Goal: Task Accomplishment & Management: Manage account settings

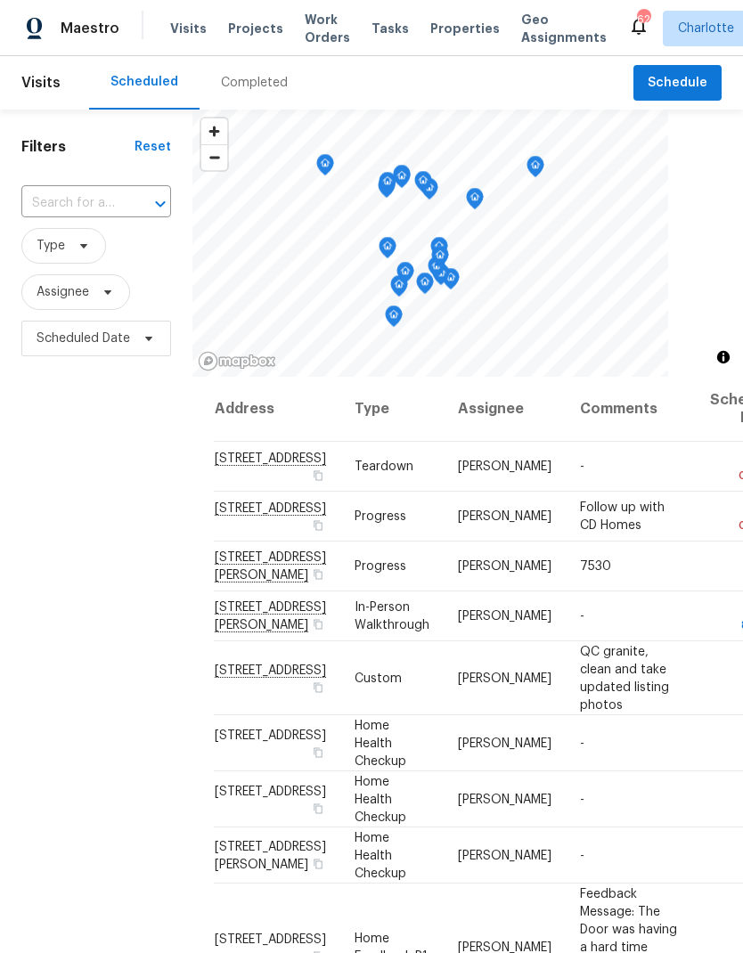
click at [100, 196] on input "text" at bounding box center [71, 204] width 100 height 28
type input "15923"
click at [93, 265] on li "15923 Prescott Hill Ave, Charlotte, NC 28277" at bounding box center [94, 254] width 149 height 49
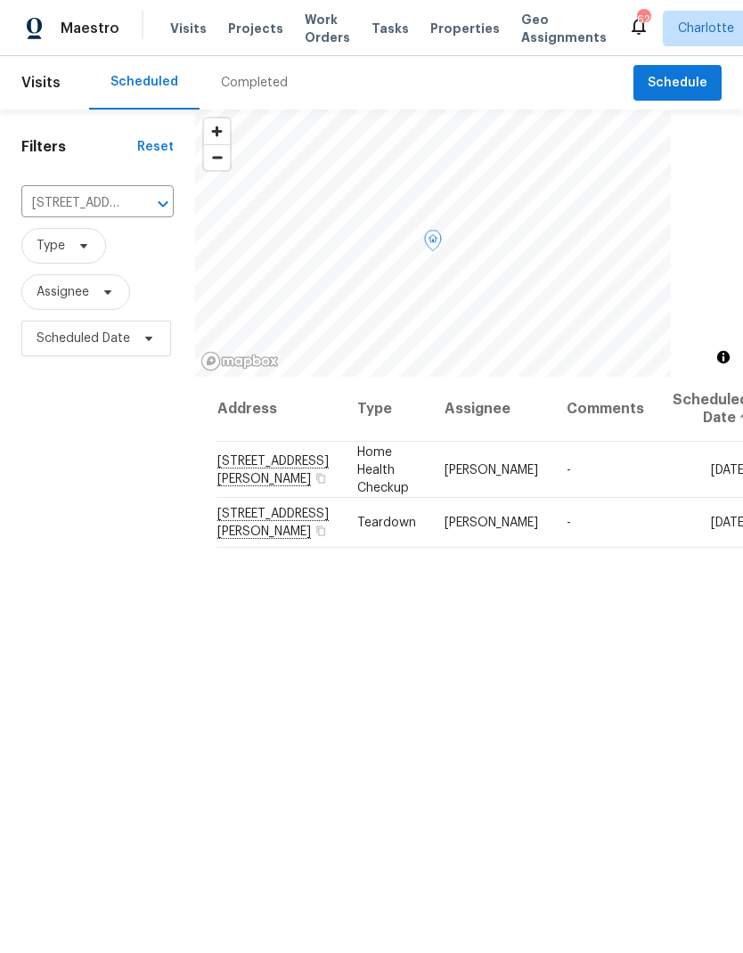
click at [0, 0] on icon at bounding box center [0, 0] width 0 height 0
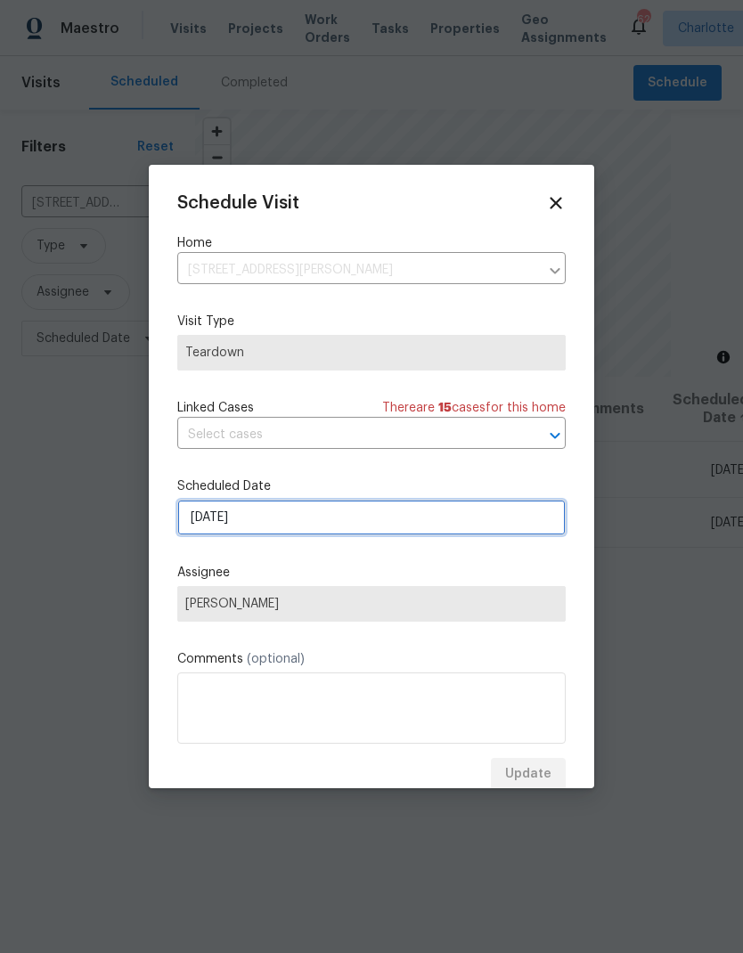
click at [386, 523] on input "10/5/2025" at bounding box center [371, 518] width 389 height 36
select select "9"
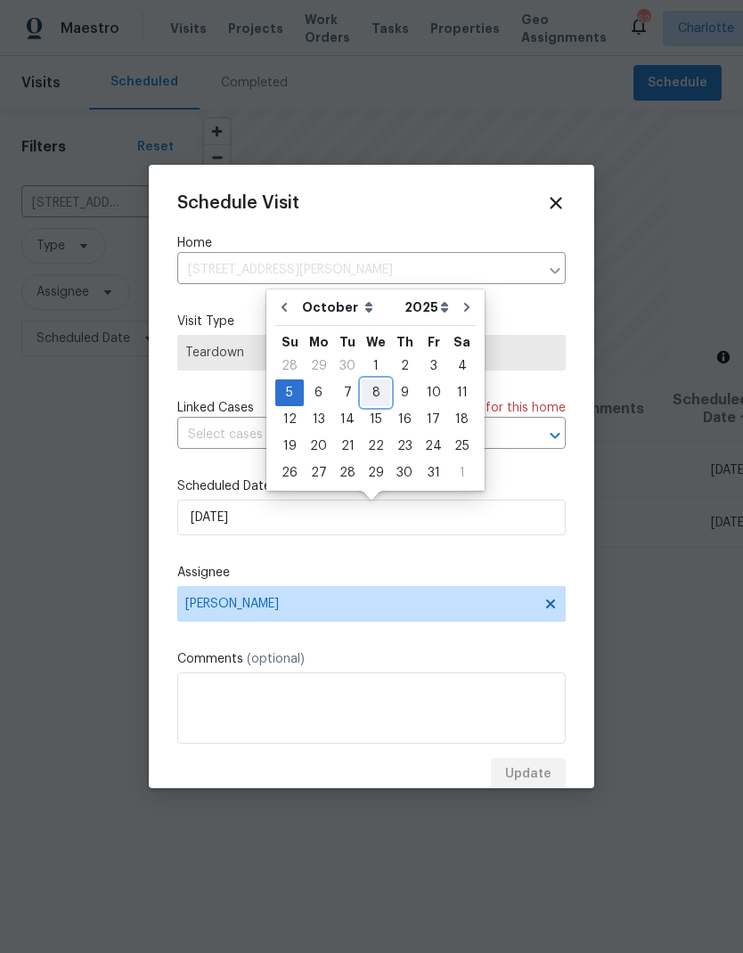
click at [367, 388] on div "8" at bounding box center [376, 393] width 29 height 25
type input "10/8/2025"
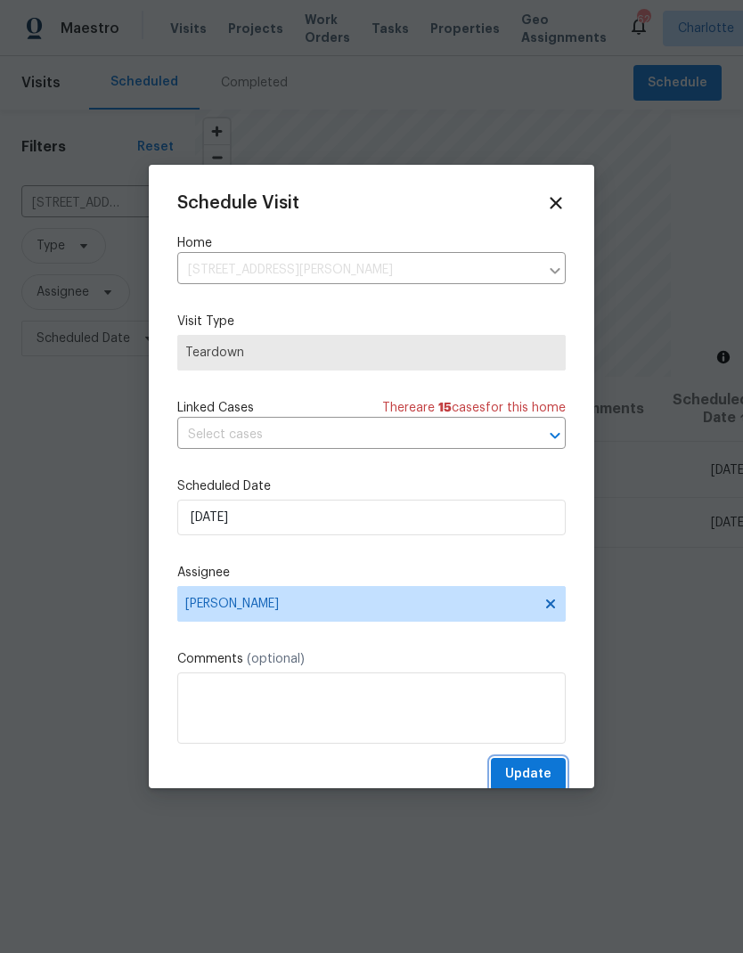
click at [550, 773] on span "Update" at bounding box center [528, 775] width 46 height 22
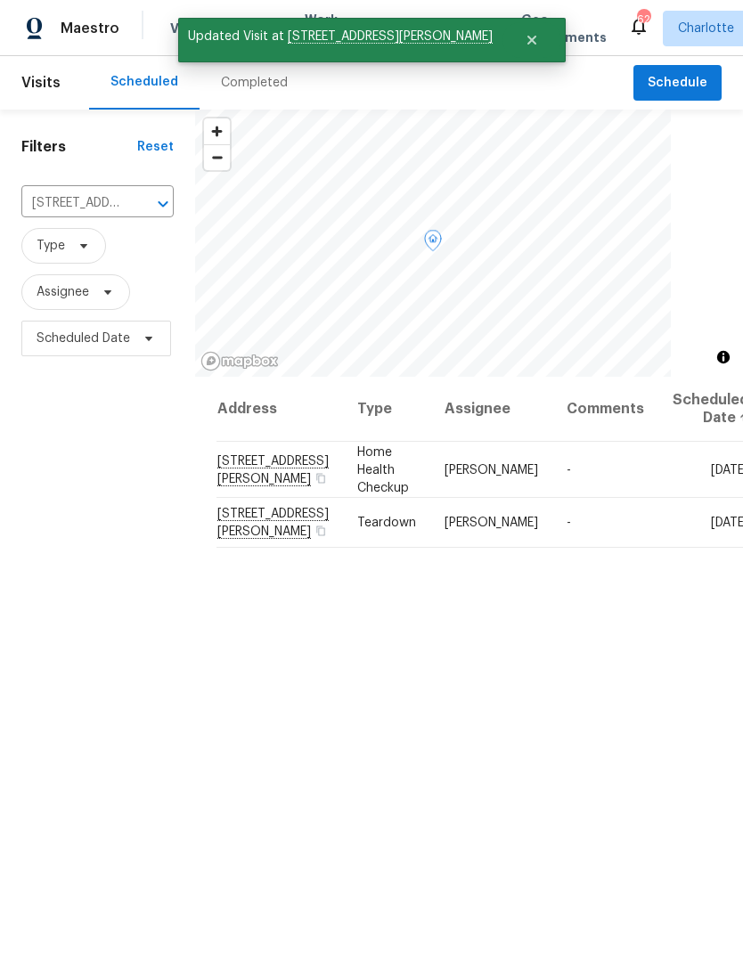
click at [0, 0] on icon at bounding box center [0, 0] width 0 height 0
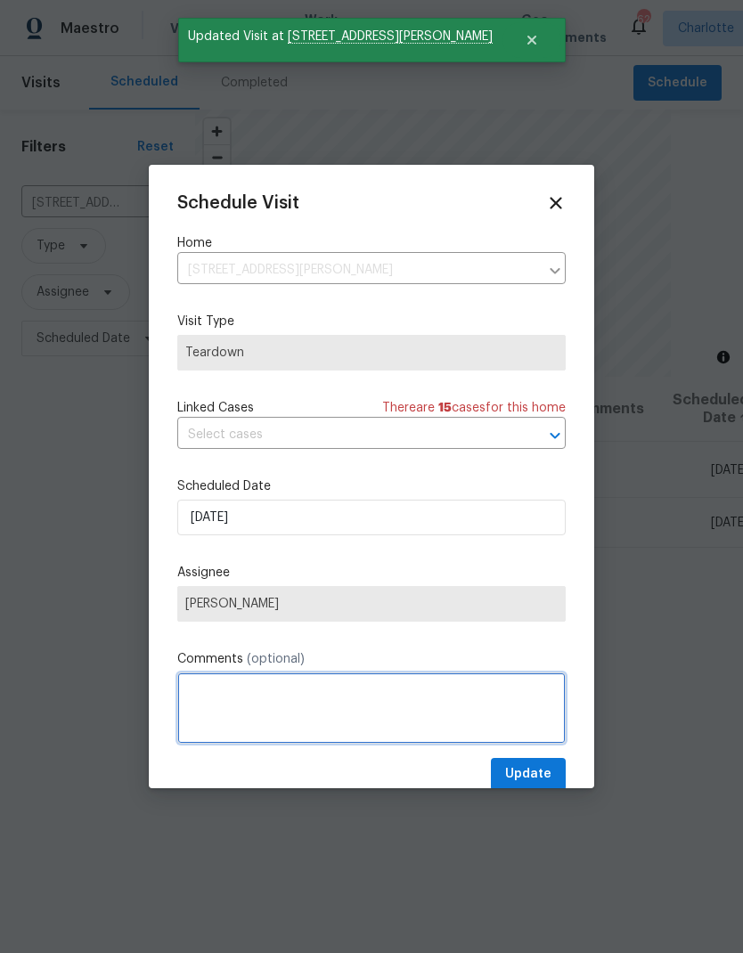
click at [311, 715] on textarea at bounding box center [371, 708] width 389 height 71
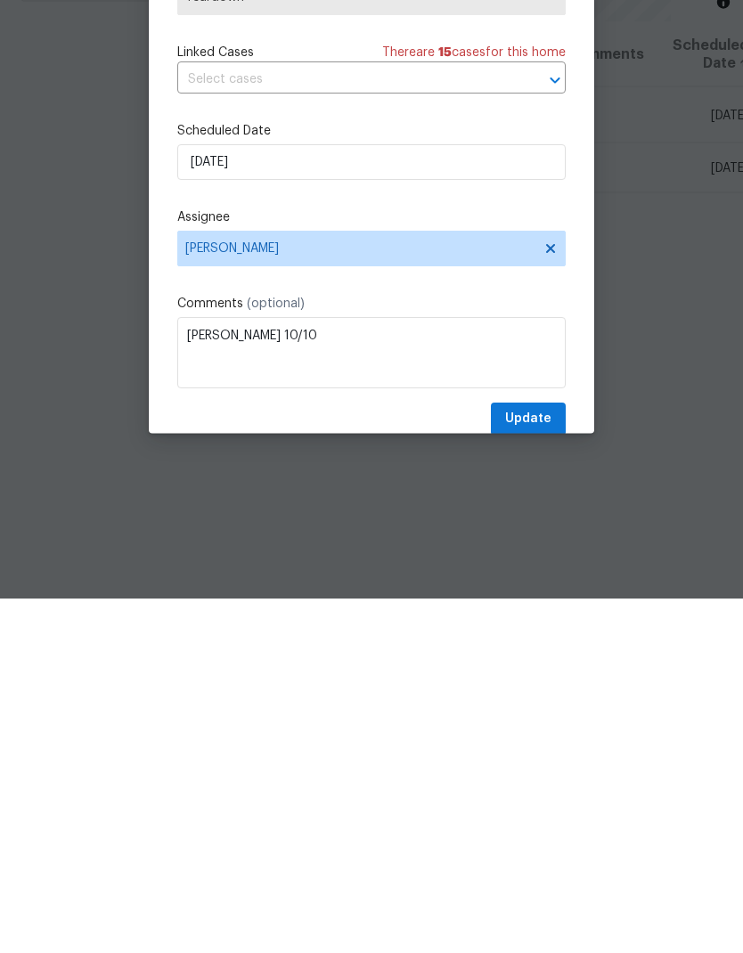
scroll to position [71, 0]
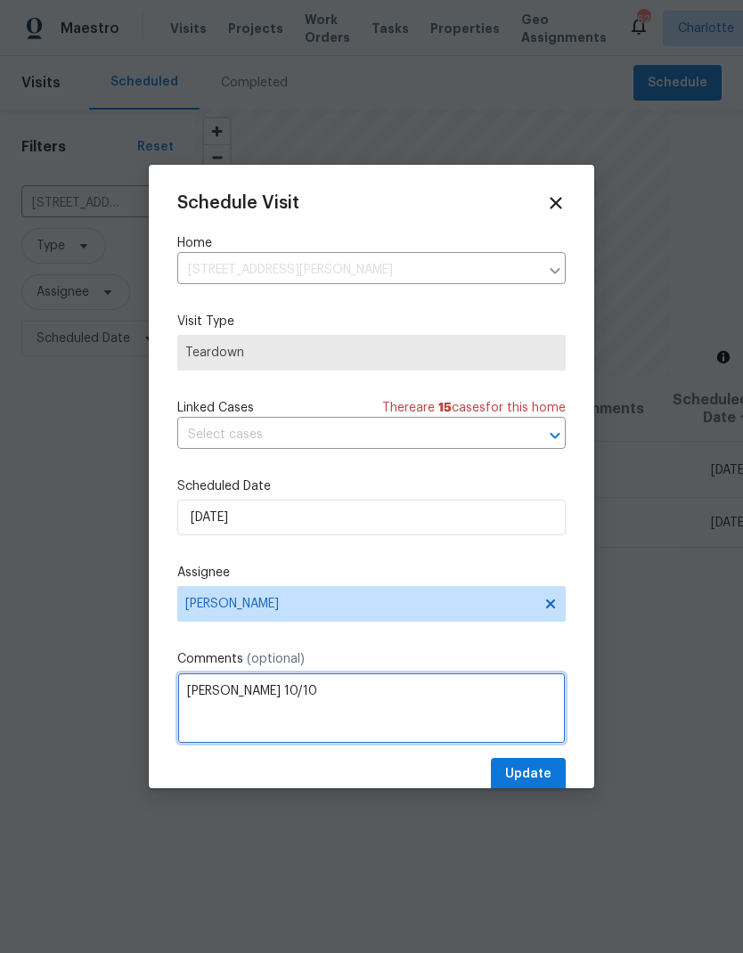
type textarea "COE 10/10"
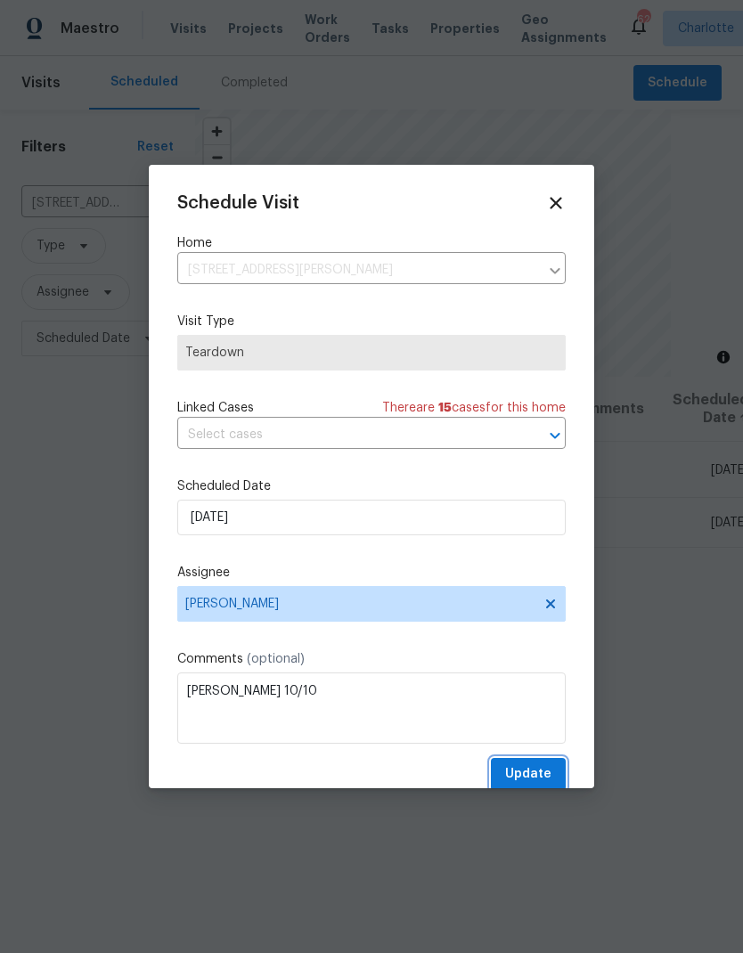
click at [542, 768] on span "Update" at bounding box center [528, 775] width 46 height 22
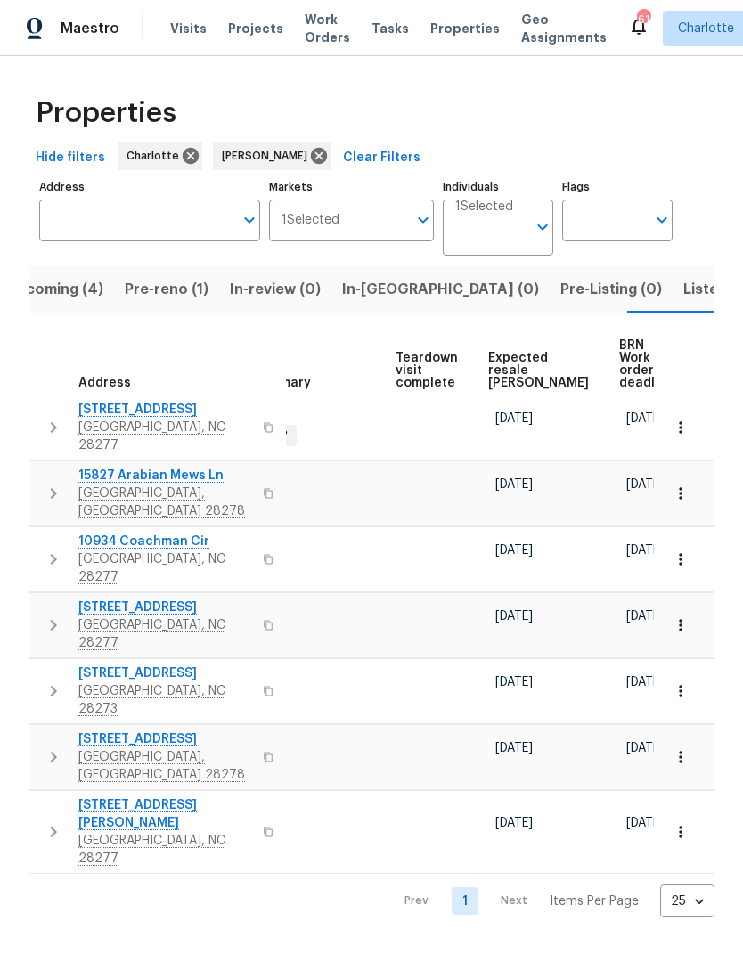
scroll to position [0, 376]
click at [677, 419] on icon "button" at bounding box center [681, 428] width 18 height 18
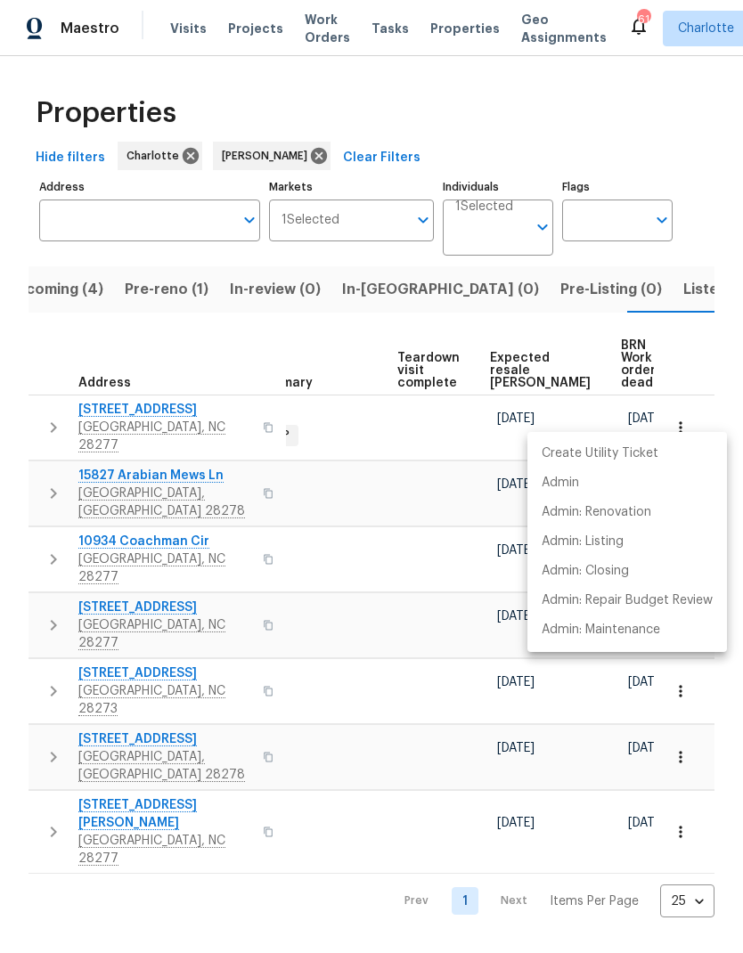
click at [626, 332] on div at bounding box center [371, 476] width 743 height 953
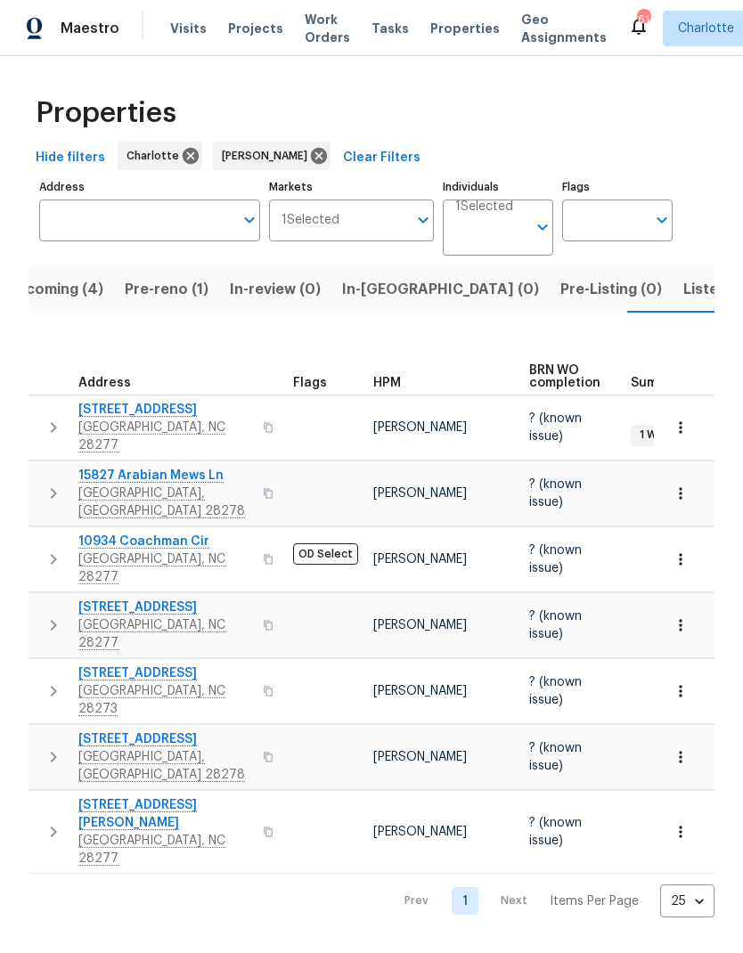
scroll to position [0, 0]
